Goal: Task Accomplishment & Management: Complete application form

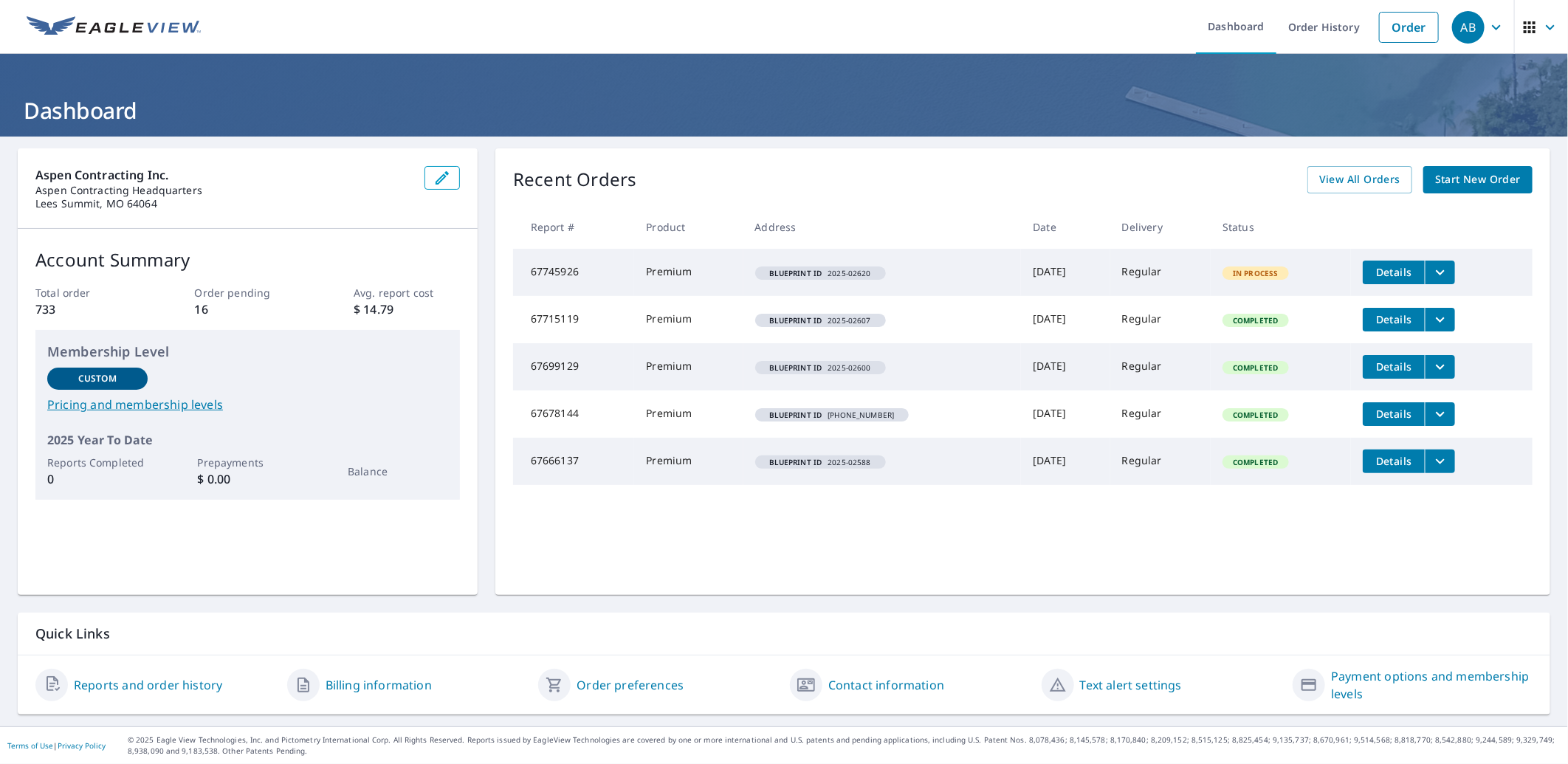
click at [1464, 179] on span "Start New Order" at bounding box center [1477, 179] width 86 height 19
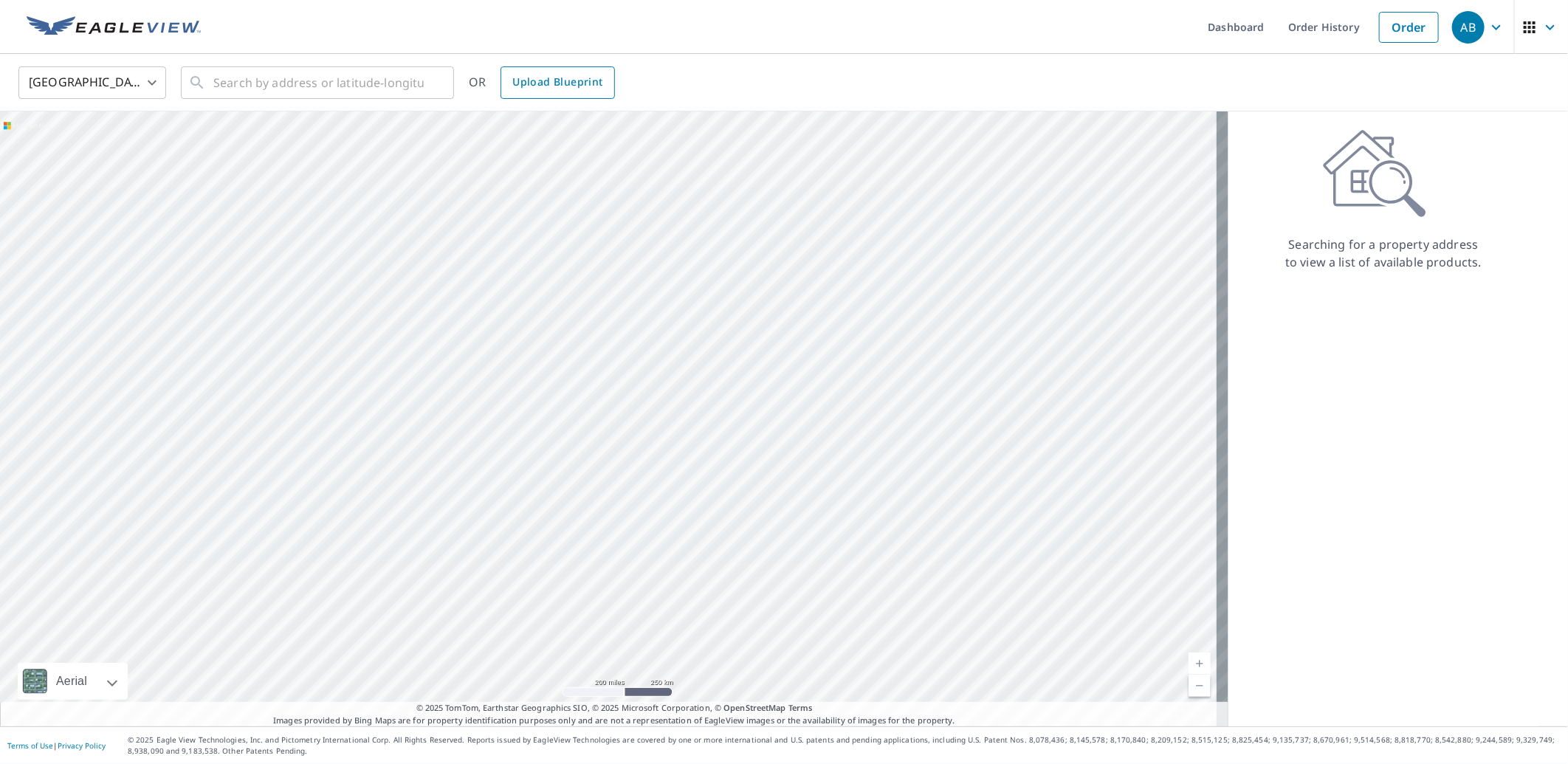
click at [539, 87] on span "Upload Blueprint" at bounding box center [557, 82] width 90 height 19
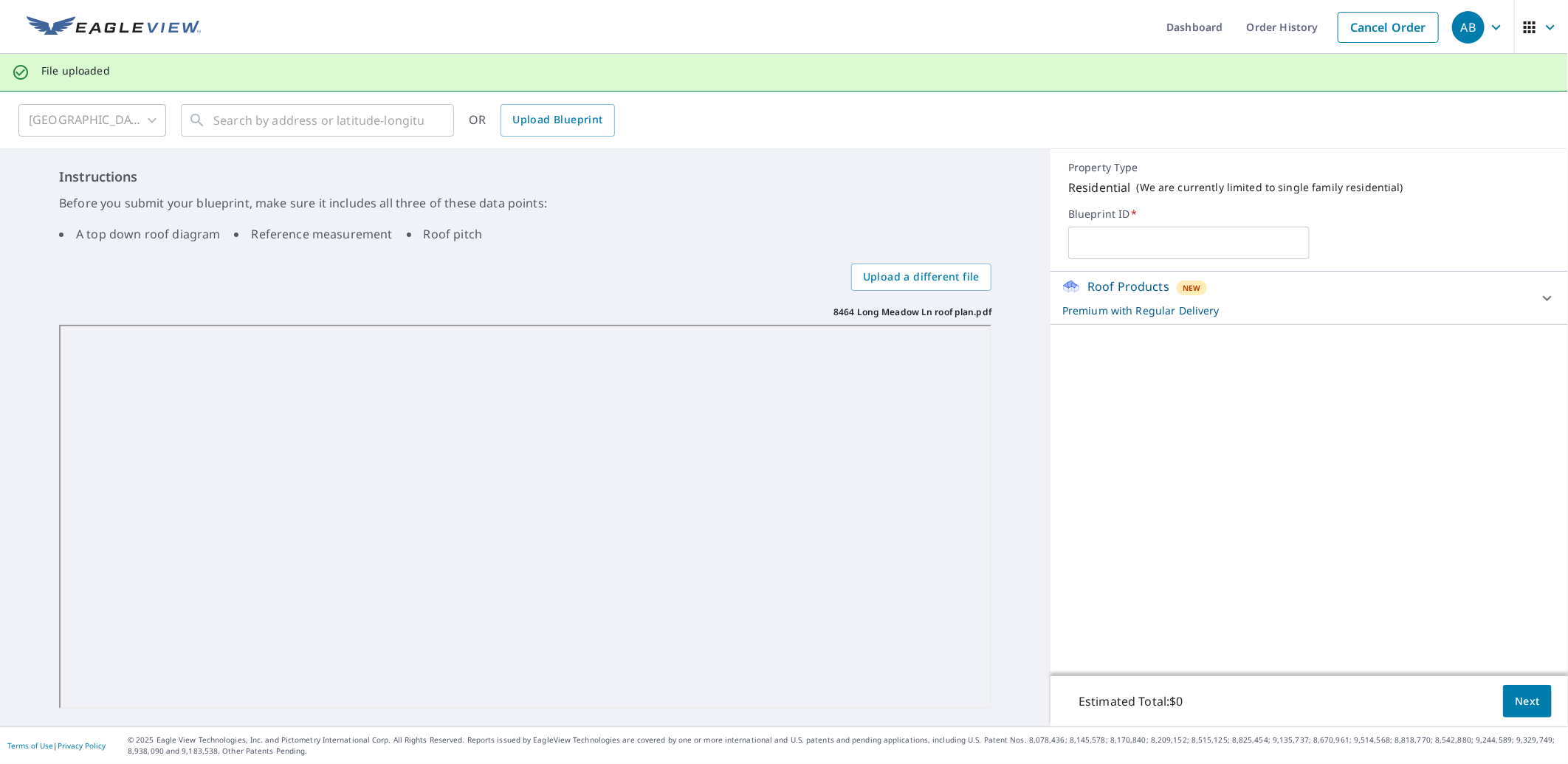
click at [1095, 246] on input "text" at bounding box center [1188, 243] width 240 height 42
type input "[PHONE_NUMBER]"
click at [1515, 694] on span "Next" at bounding box center [1527, 702] width 25 height 19
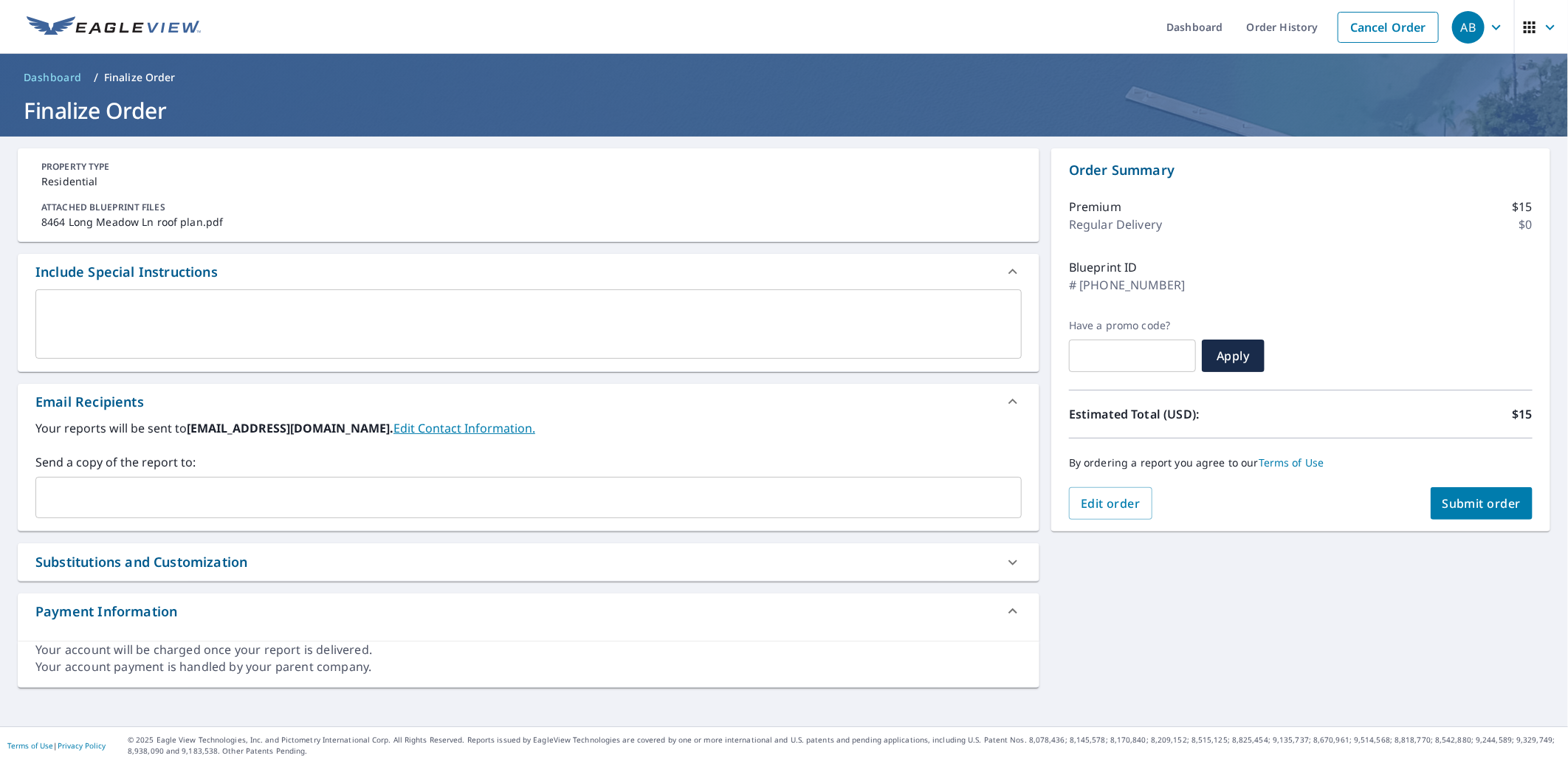
click at [137, 481] on div "​" at bounding box center [528, 497] width 986 height 42
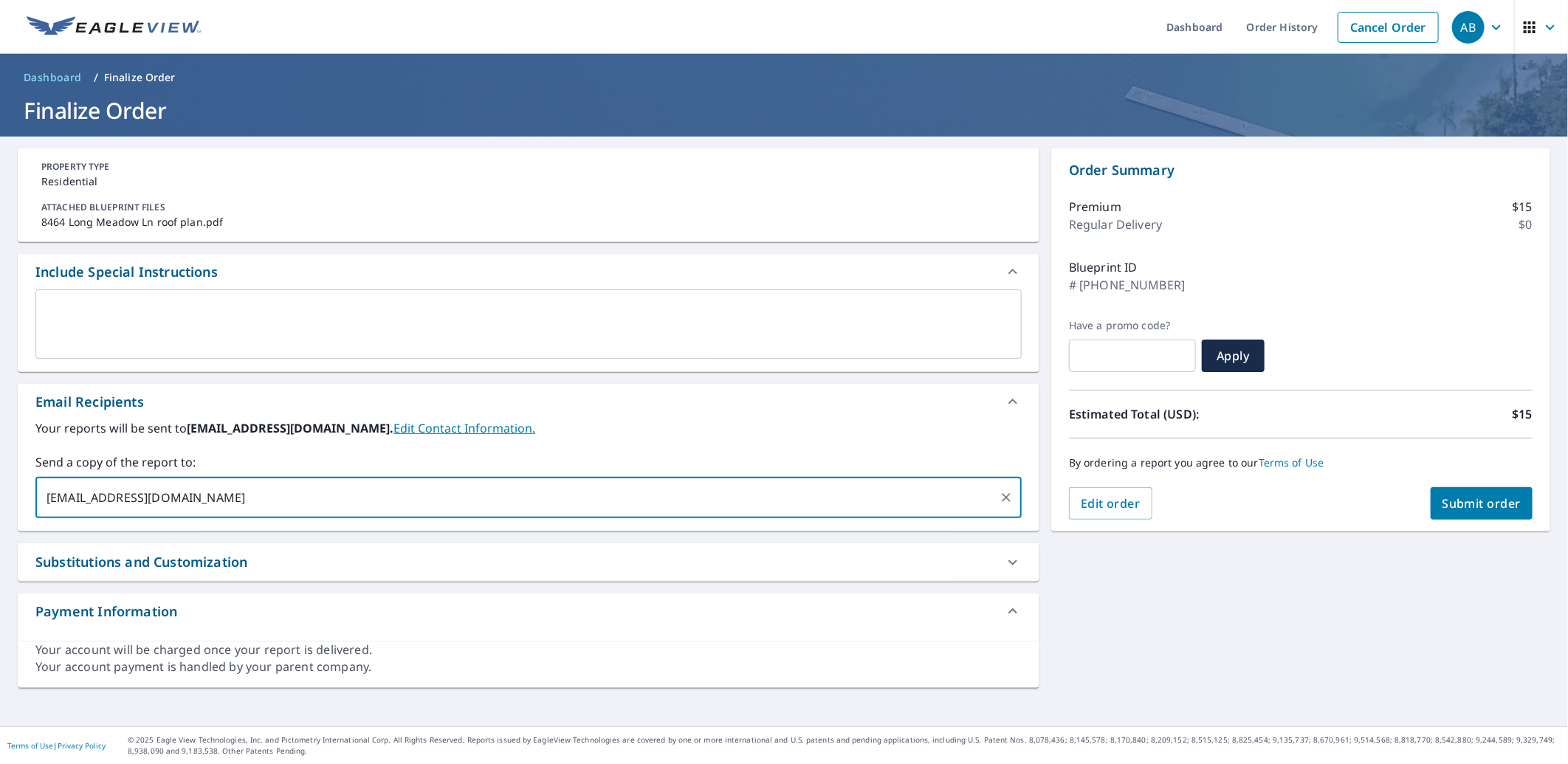
type input "[EMAIL_ADDRESS][DOMAIN_NAME]"
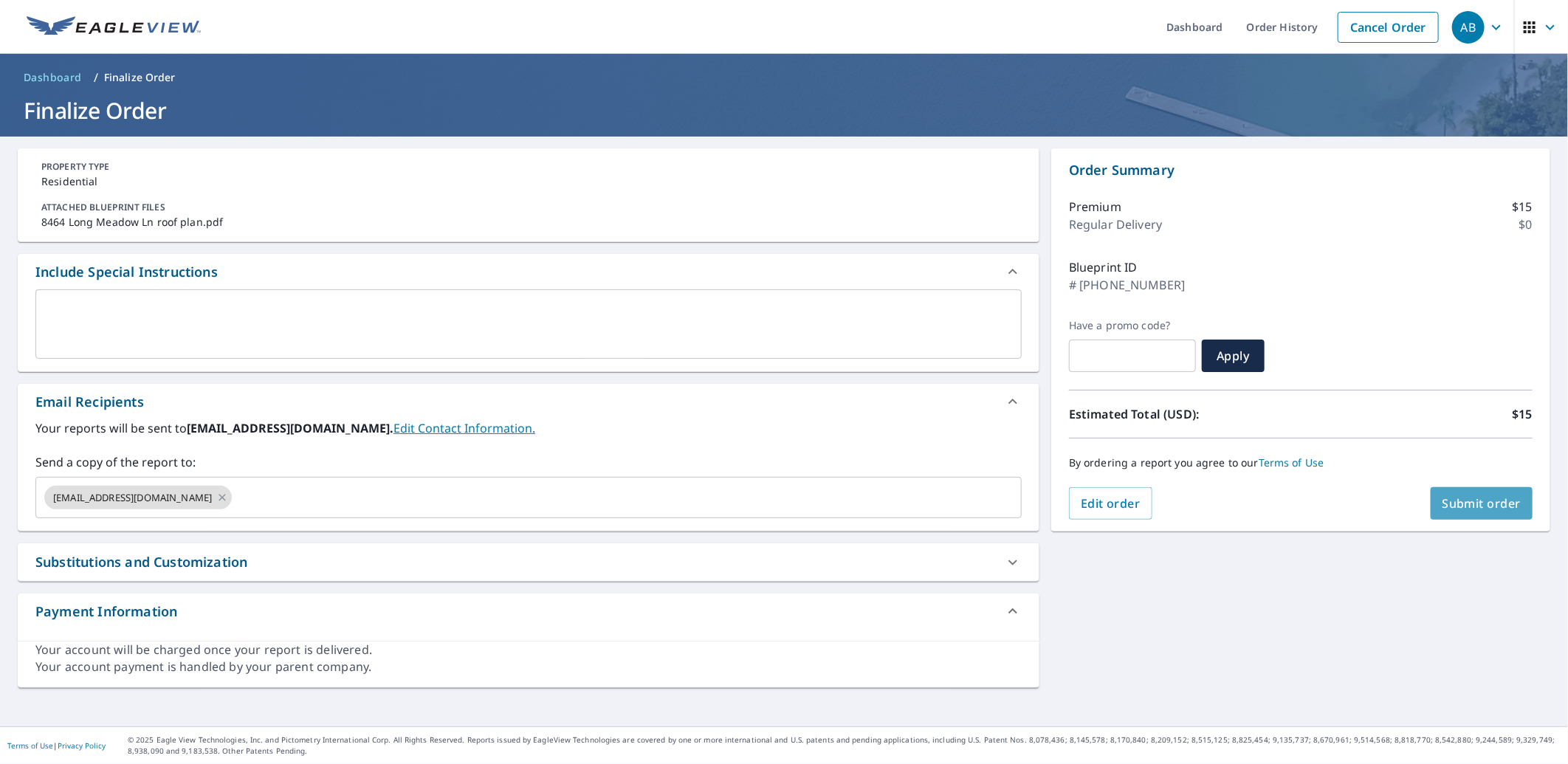
click at [1457, 501] on span "Submit order" at bounding box center [1482, 504] width 79 height 16
